Goal: Task Accomplishment & Management: Manage account settings

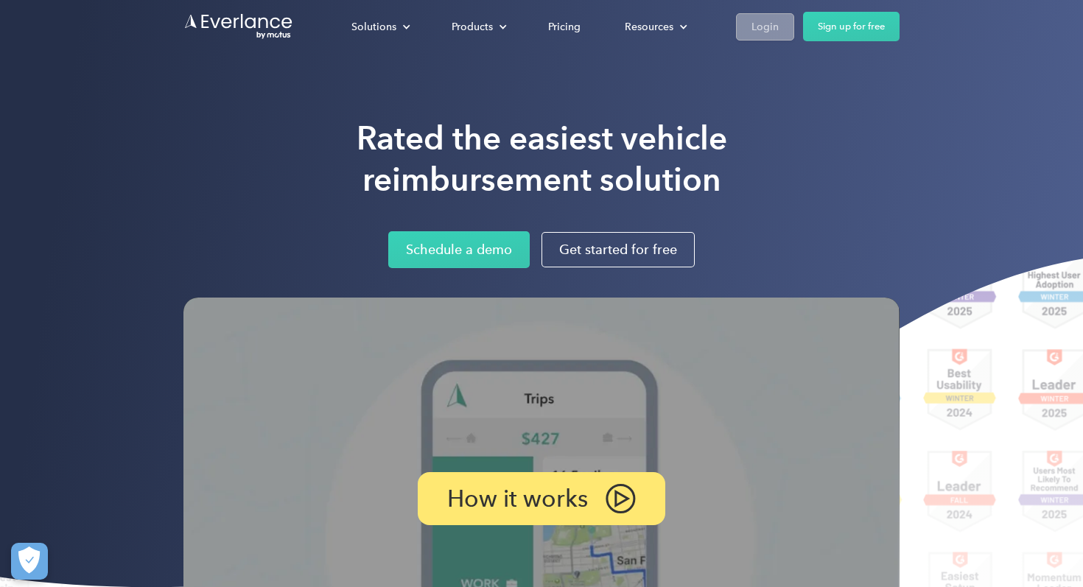
click at [778, 21] on link "Login" at bounding box center [765, 26] width 58 height 27
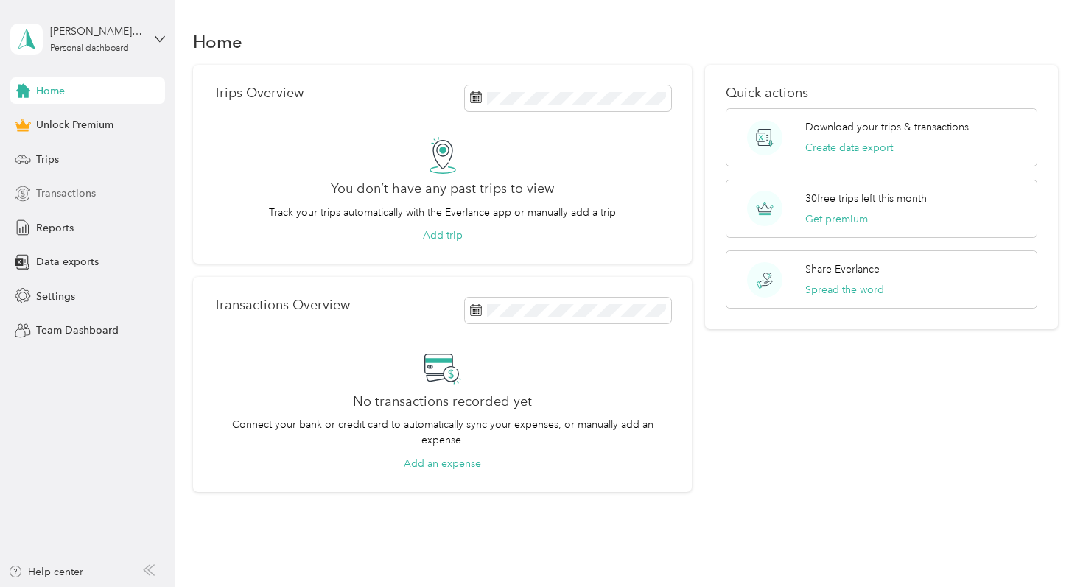
click at [67, 200] on span "Transactions" at bounding box center [66, 193] width 60 height 15
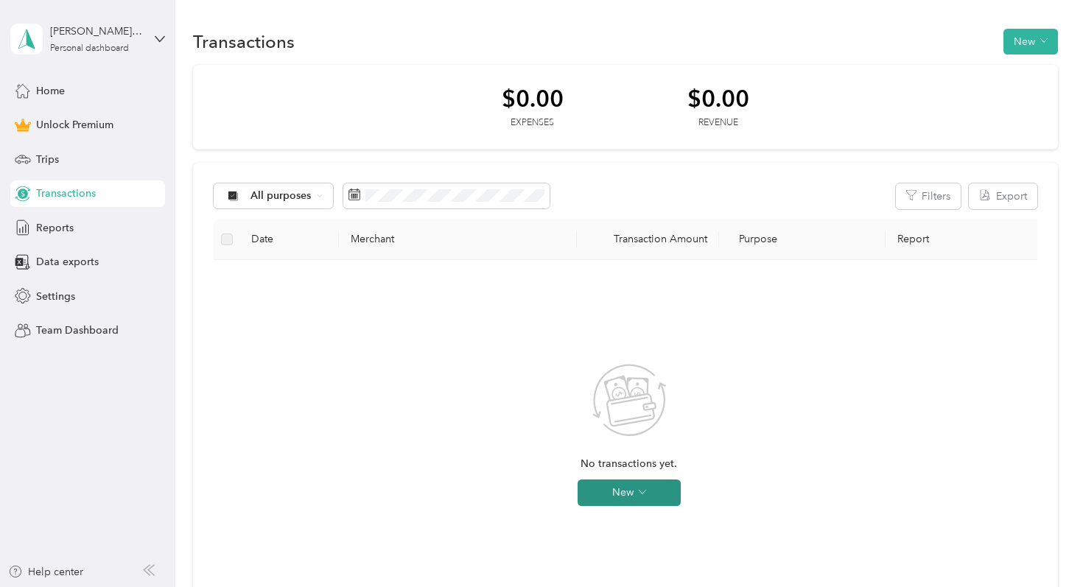
click at [631, 495] on button "New" at bounding box center [628, 492] width 103 height 27
click at [646, 520] on span "Expense" at bounding box center [650, 520] width 40 height 15
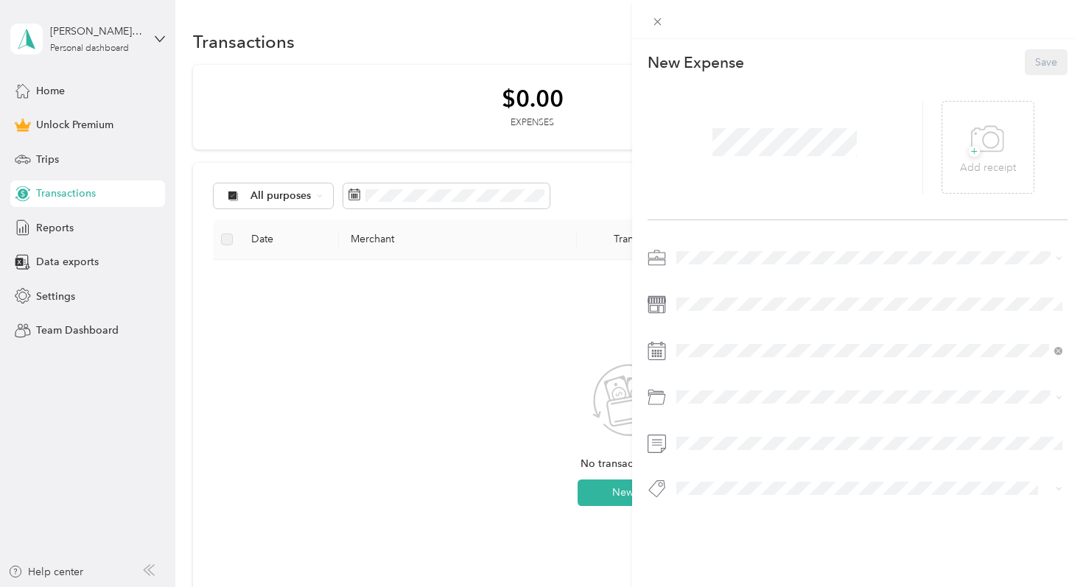
click at [711, 328] on div "[PERSON_NAME] Medical" at bounding box center [869, 329] width 376 height 15
click at [716, 153] on icon at bounding box center [712, 150] width 15 height 15
click at [799, 250] on div "15" at bounding box center [801, 248] width 19 height 18
click at [977, 152] on span "+" at bounding box center [973, 151] width 11 height 11
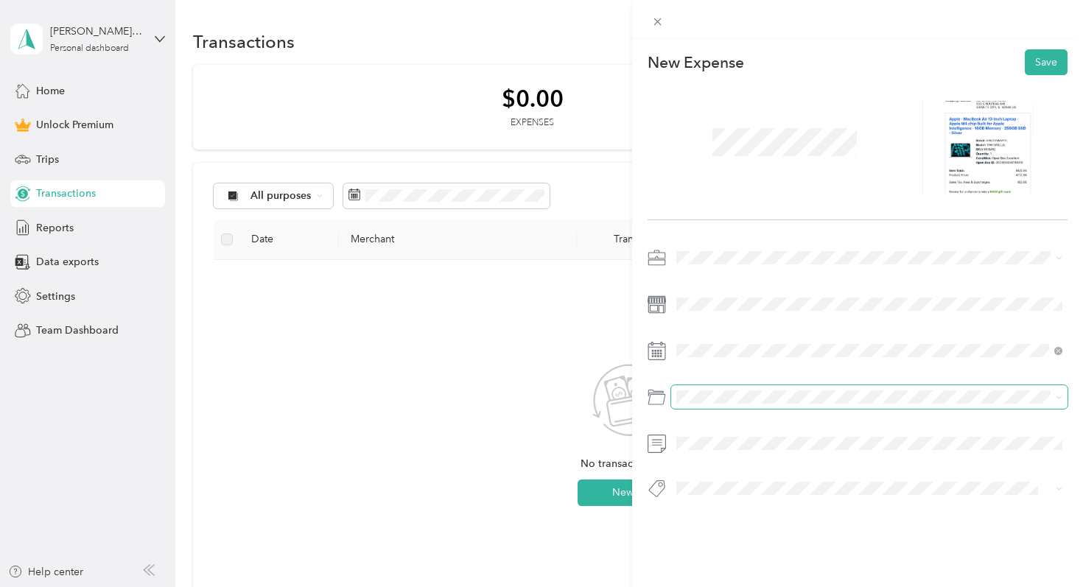
click at [692, 406] on span at bounding box center [869, 397] width 397 height 24
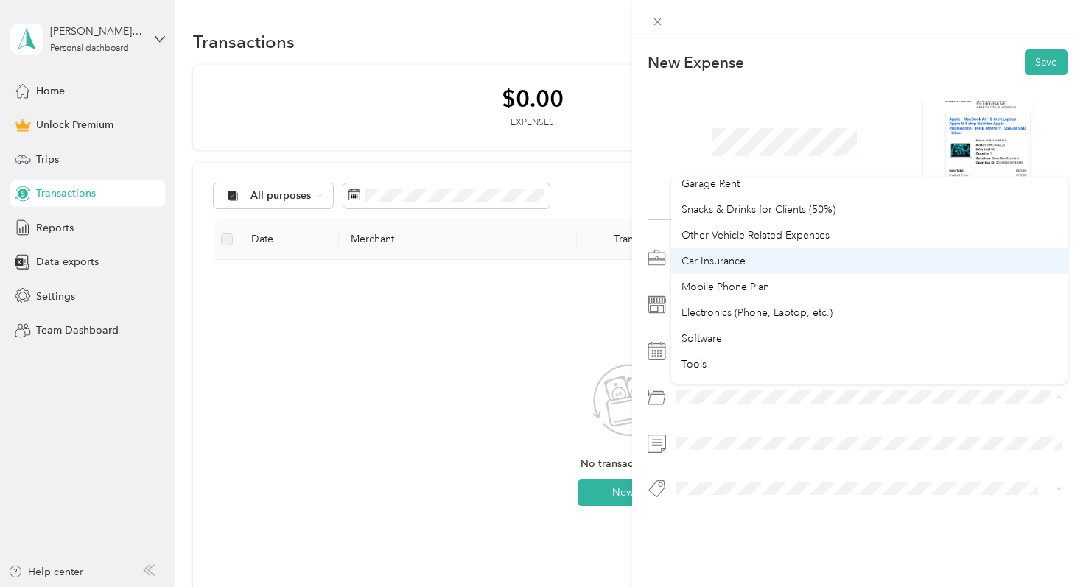
scroll to position [205, 0]
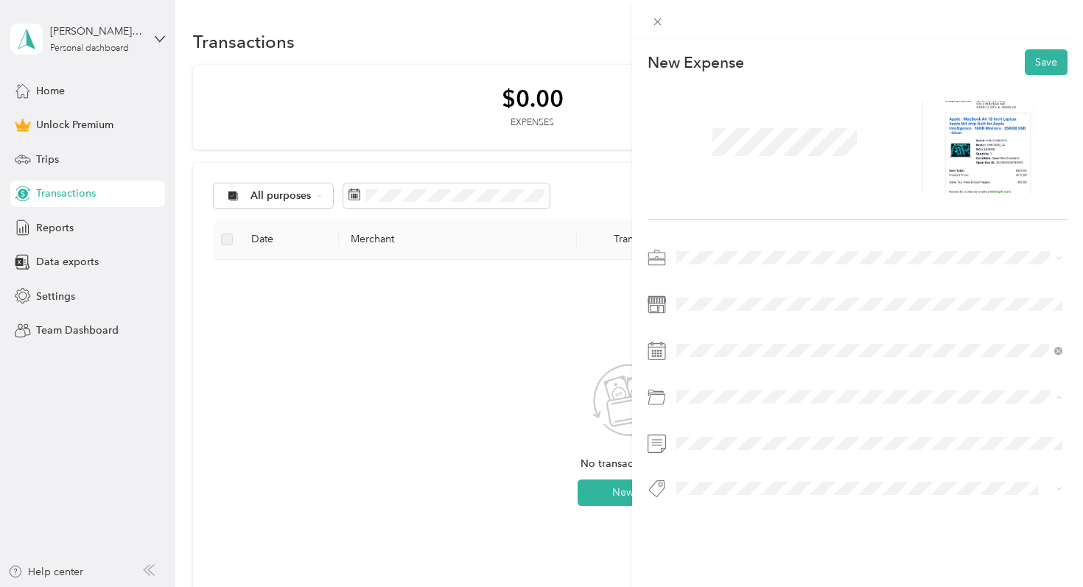
click at [770, 304] on span "Electronics (Phone, Laptop, etc.)" at bounding box center [756, 303] width 151 height 13
click at [1054, 58] on button "Save" at bounding box center [1045, 62] width 43 height 26
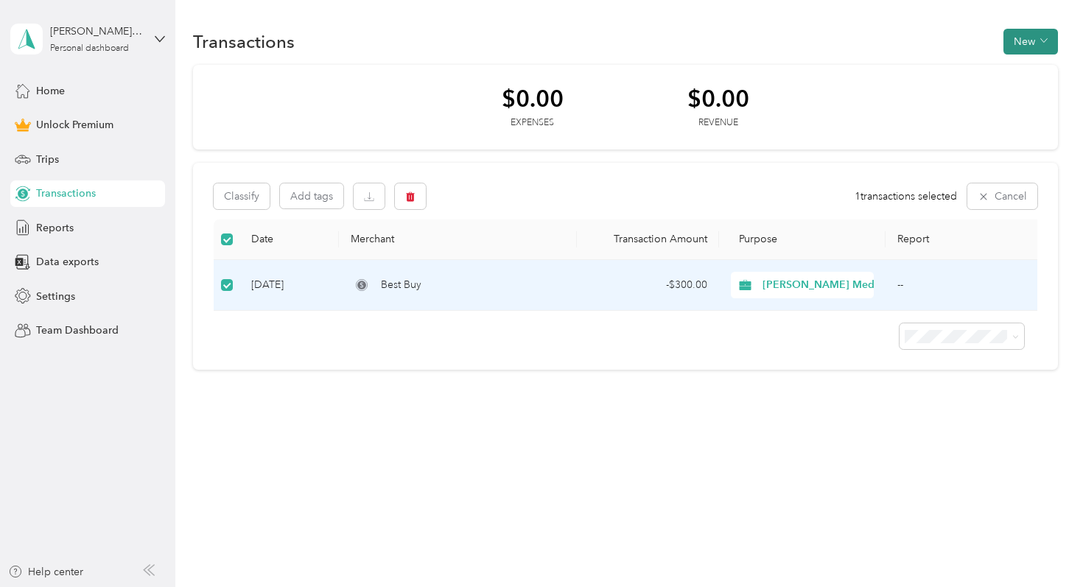
click at [1037, 46] on button "New" at bounding box center [1030, 42] width 54 height 26
click at [950, 108] on div "$0.00 Expenses $0.00 Revenue" at bounding box center [625, 107] width 864 height 85
click at [367, 200] on icon "button" at bounding box center [369, 196] width 10 height 10
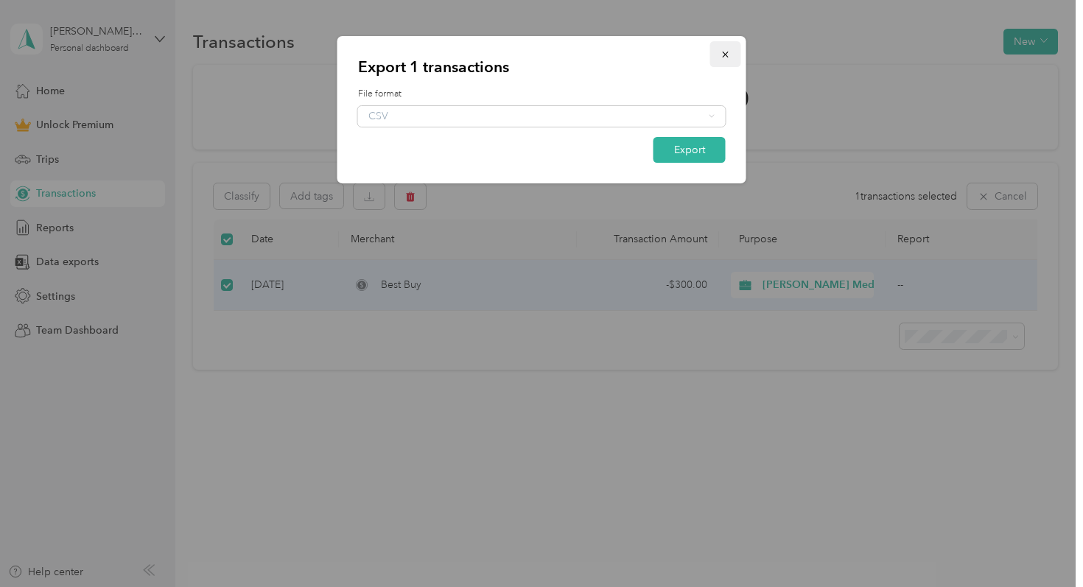
click at [727, 57] on icon "button" at bounding box center [725, 54] width 10 height 10
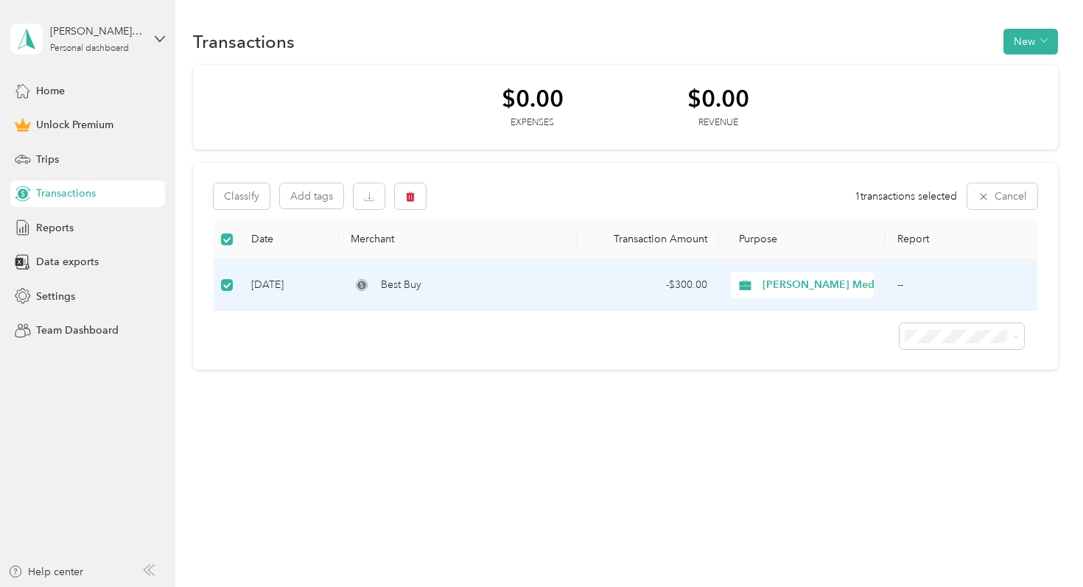
click at [292, 441] on div "Transactions New $0.00 Expenses $0.00 Revenue Classify Add tags 1 transactions …" at bounding box center [625, 225] width 900 height 450
click at [36, 331] on span "Team Dashboard" at bounding box center [77, 330] width 82 height 15
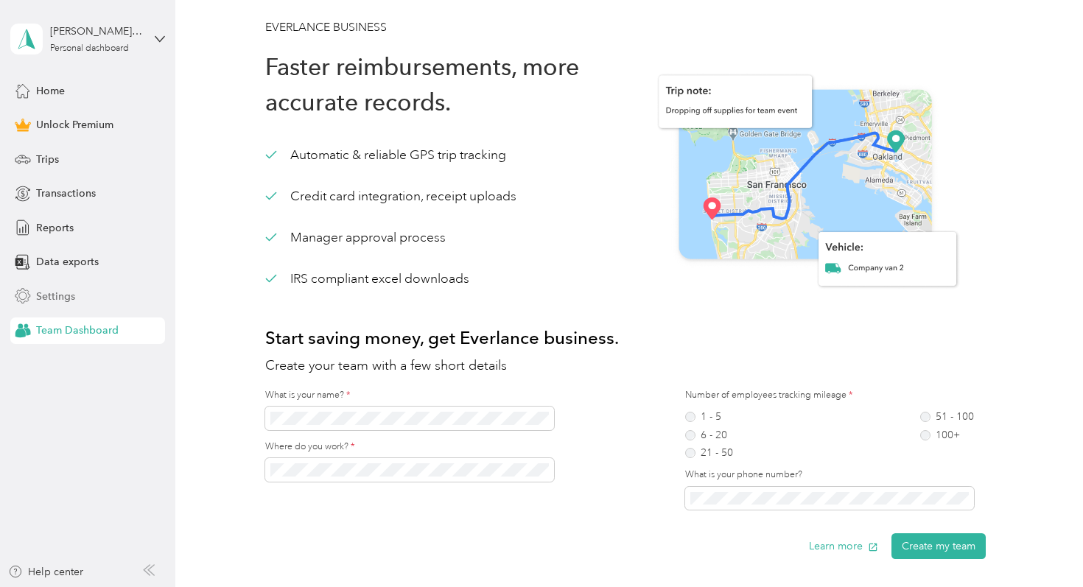
click at [90, 303] on div "Settings" at bounding box center [87, 296] width 155 height 27
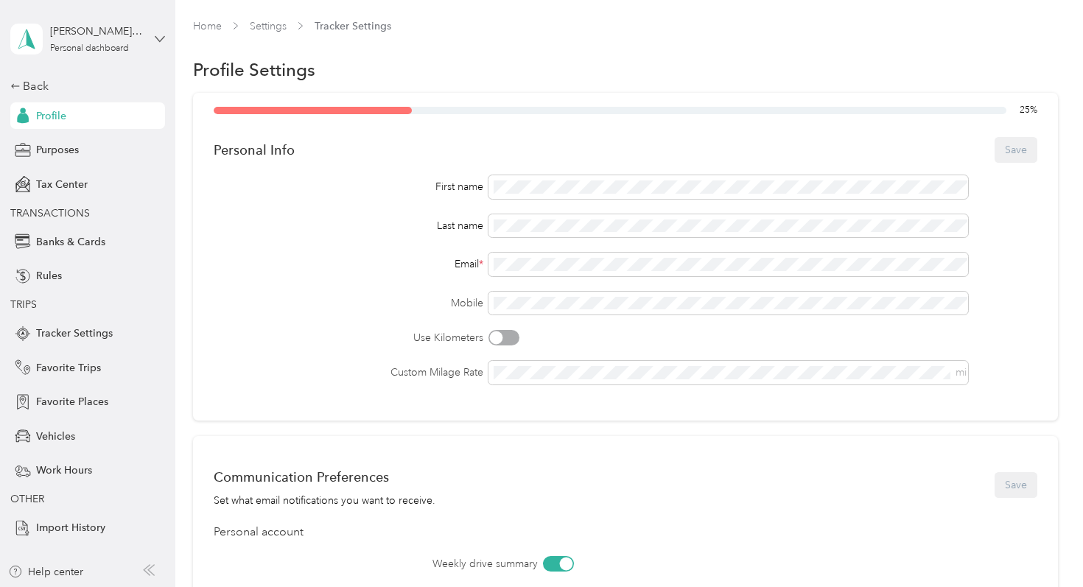
click at [155, 39] on icon at bounding box center [160, 39] width 10 height 10
click at [500, 53] on section "Home Settings Tracker Settings Profile Settings 25 % Personal Info Save First n…" at bounding box center [625, 465] width 864 height 894
click at [159, 43] on div "[PERSON_NAME][EMAIL_ADDRESS][DOMAIN_NAME] Personal dashboard" at bounding box center [87, 39] width 155 height 52
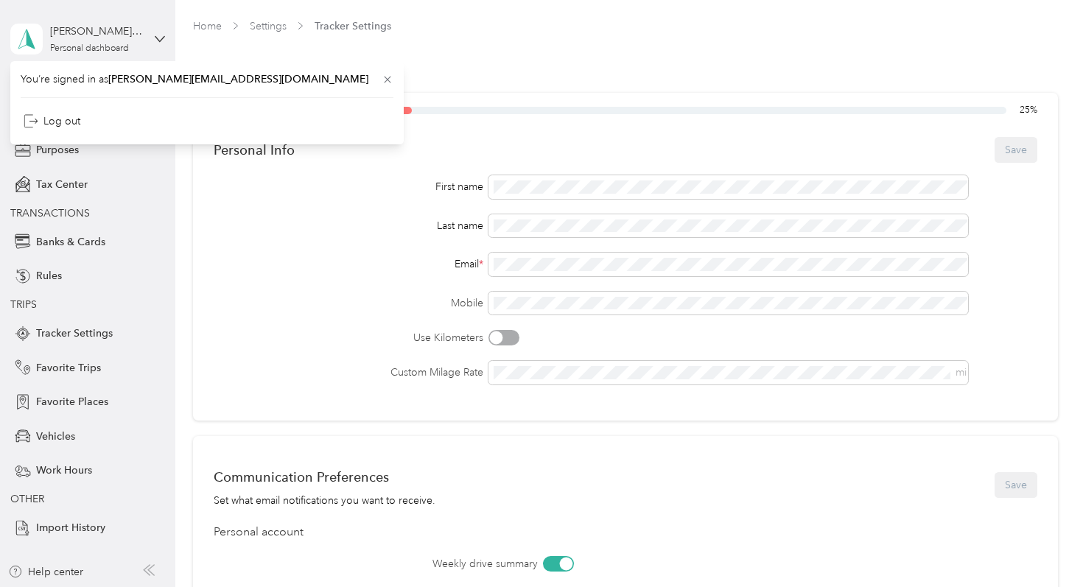
click at [159, 43] on div "[PERSON_NAME][EMAIL_ADDRESS][DOMAIN_NAME] Personal dashboard" at bounding box center [87, 39] width 155 height 52
